Goal: Use online tool/utility: Use online tool/utility

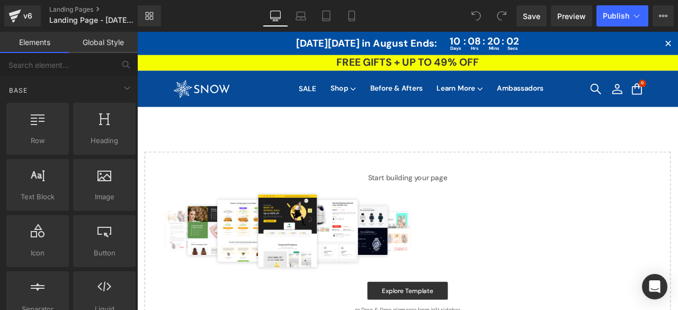
click at [248, 69] on link "FREE GIFTS + UP TO 49% OFF" at bounding box center [457, 68] width 641 height 19
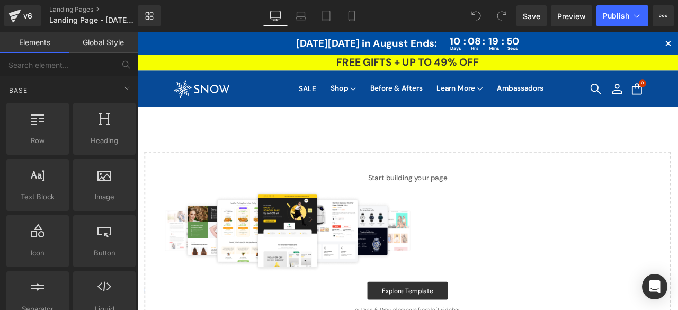
click at [90, 40] on link "Global Style" at bounding box center [103, 42] width 69 height 21
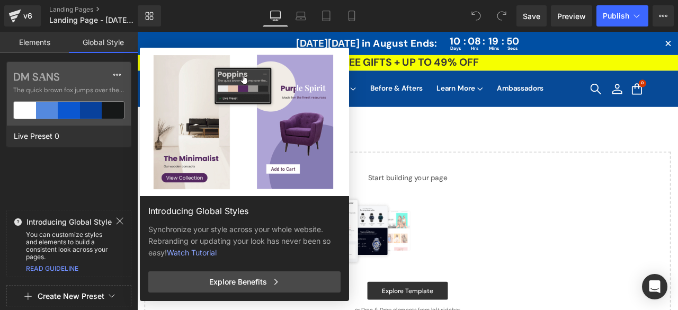
click at [46, 42] on link "Elements" at bounding box center [34, 42] width 69 height 21
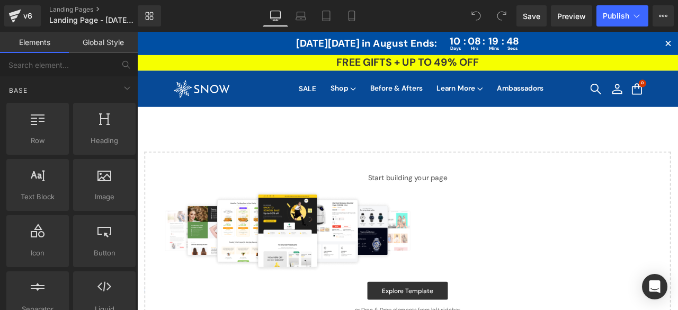
click at [267, 100] on div "SALE Shop All Shop Shop by Category Shop All All Products" at bounding box center [457, 99] width 641 height 43
click at [282, 96] on div "SALE Shop All Shop Shop by Category Shop All All Products" at bounding box center [457, 99] width 641 height 43
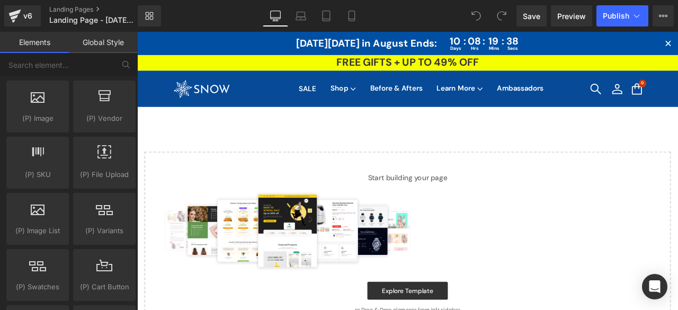
scroll to position [617, 0]
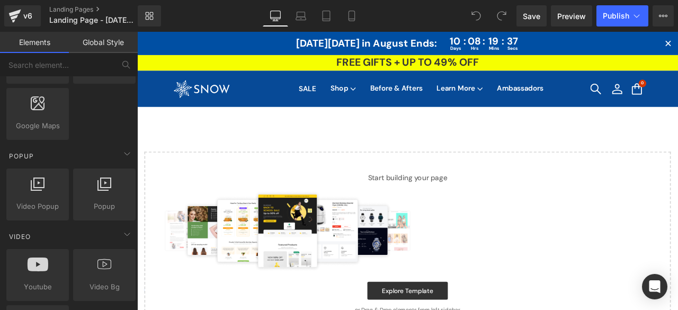
click at [263, 147] on div "Select your layout" at bounding box center [457, 255] width 641 height 269
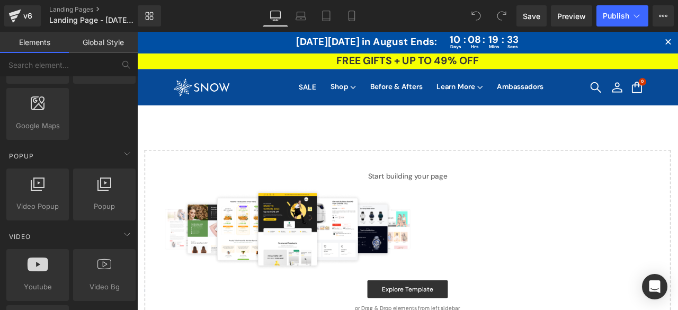
scroll to position [0, 0]
